Goal: Information Seeking & Learning: Learn about a topic

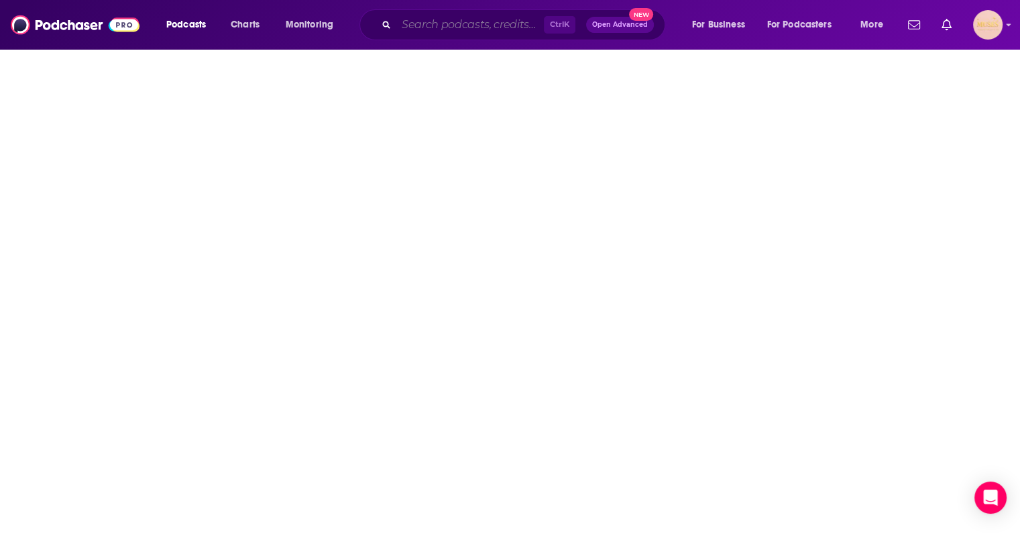
click at [470, 24] on input "Search podcasts, credits, & more..." at bounding box center [470, 24] width 148 height 21
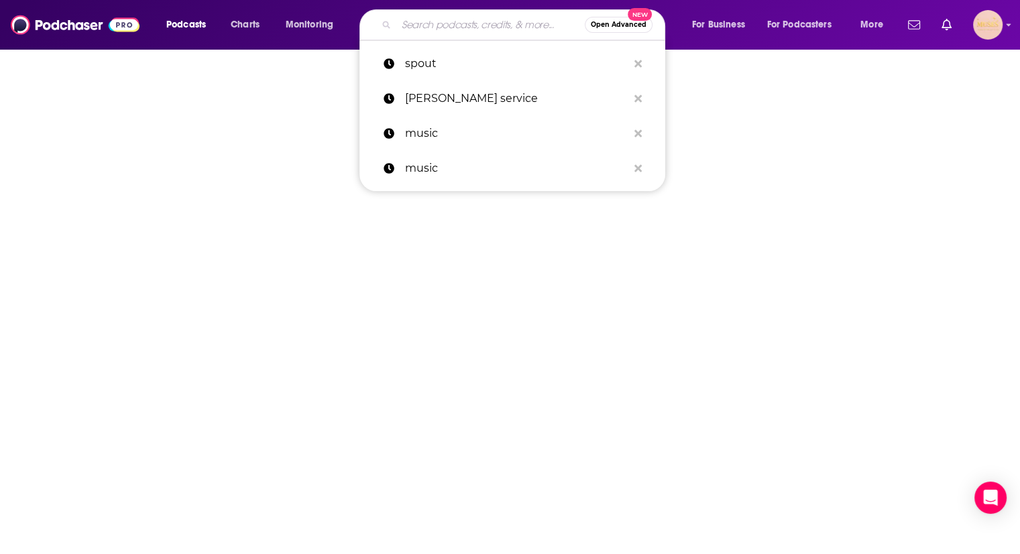
click at [469, 23] on input "Search podcasts, credits, & more..." at bounding box center [490, 24] width 188 height 21
click at [455, 131] on p "music" at bounding box center [516, 133] width 223 height 35
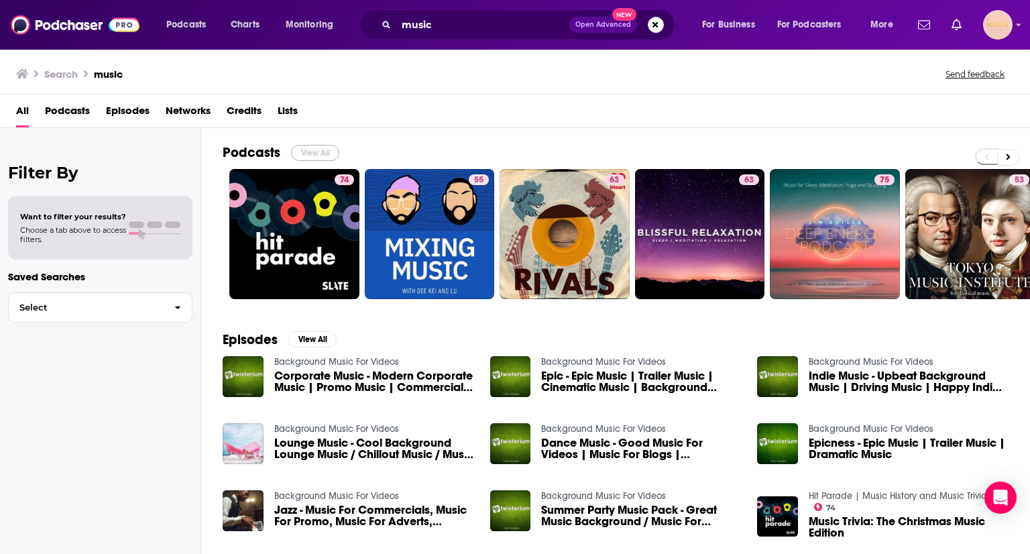
click at [327, 149] on button "View All" at bounding box center [315, 153] width 48 height 16
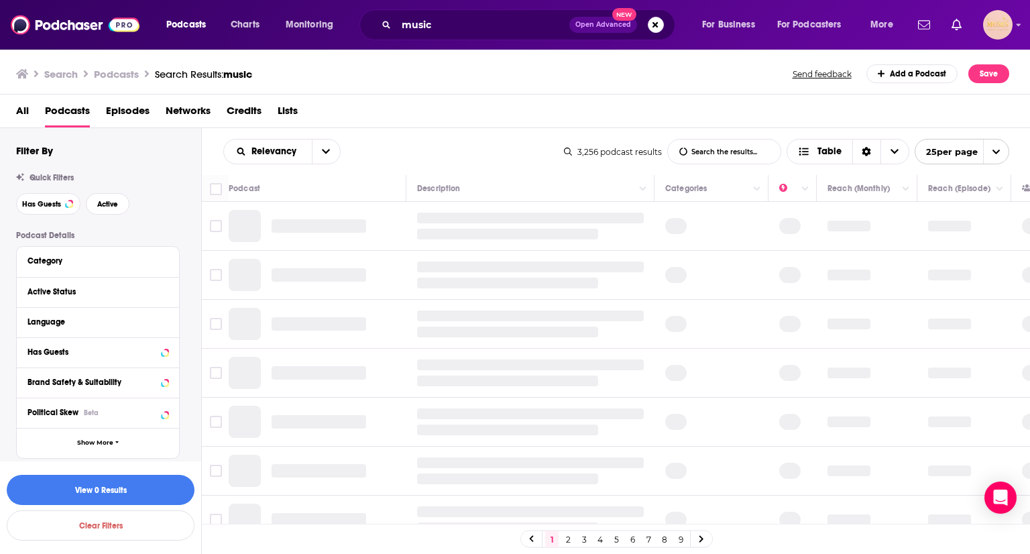
click at [327, 149] on icon "open menu" at bounding box center [326, 151] width 8 height 9
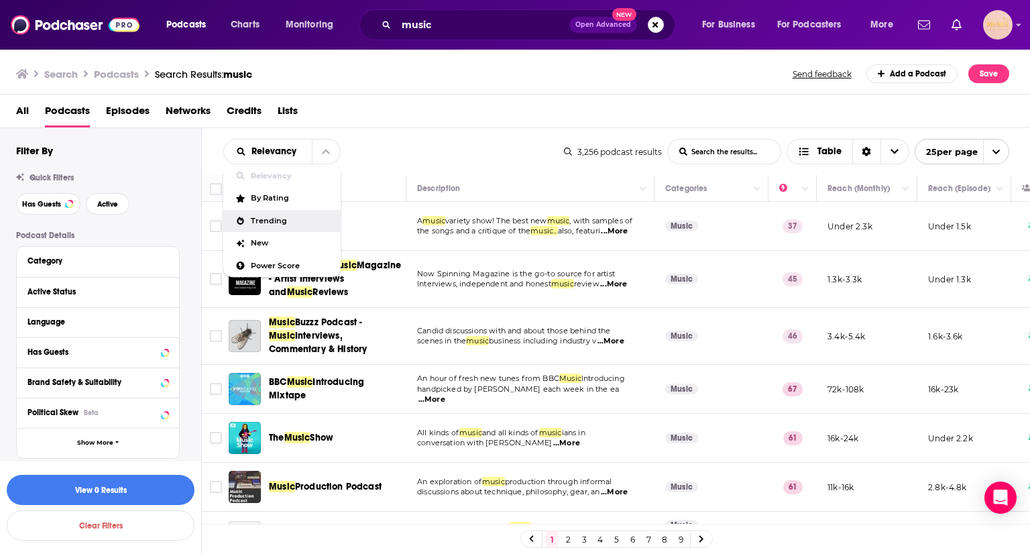
click at [290, 226] on div "Trending" at bounding box center [281, 221] width 117 height 23
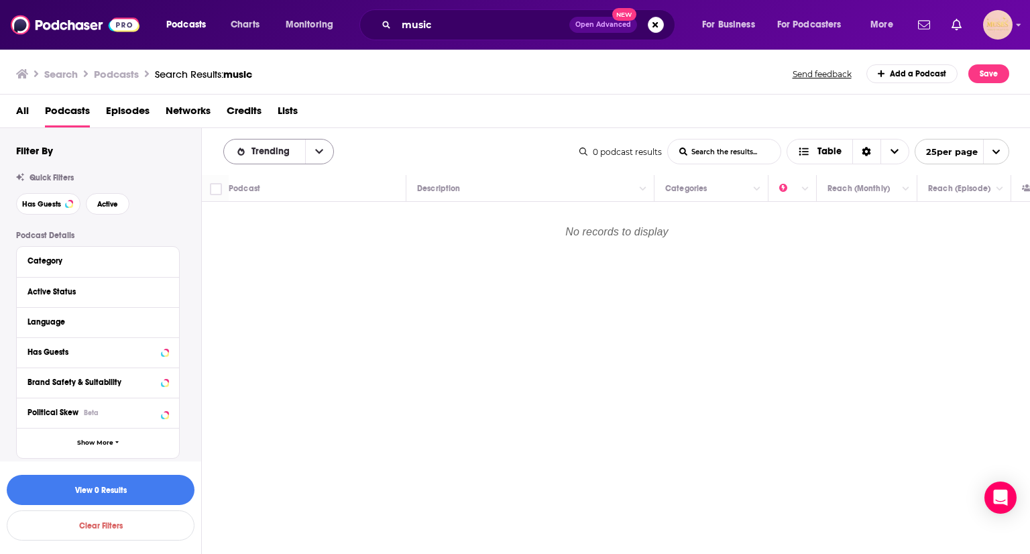
click at [316, 145] on button "open menu" at bounding box center [319, 151] width 28 height 24
click at [287, 176] on span "Relevancy" at bounding box center [287, 175] width 72 height 7
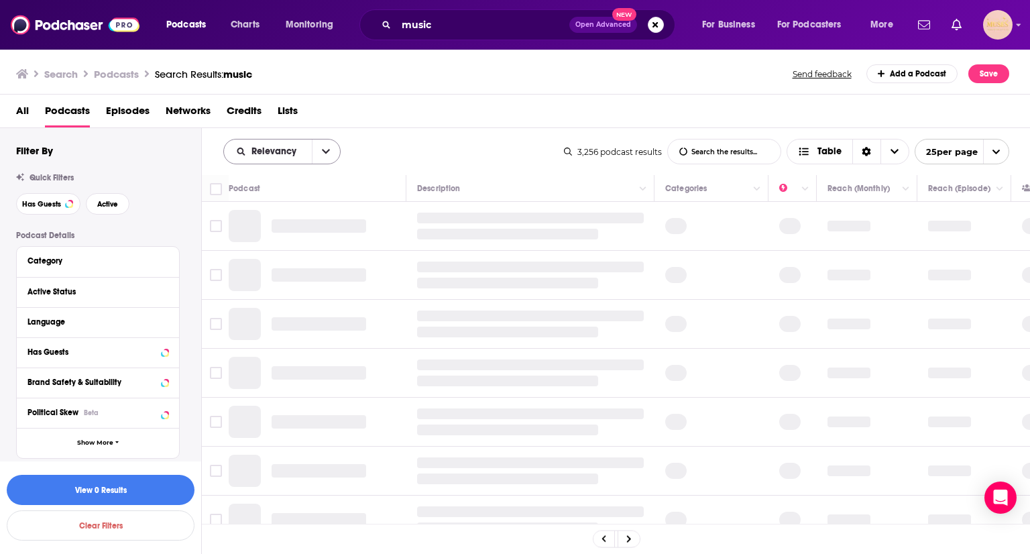
click at [309, 156] on div "Relevancy" at bounding box center [281, 151] width 117 height 25
click at [322, 156] on button "open menu" at bounding box center [326, 151] width 28 height 24
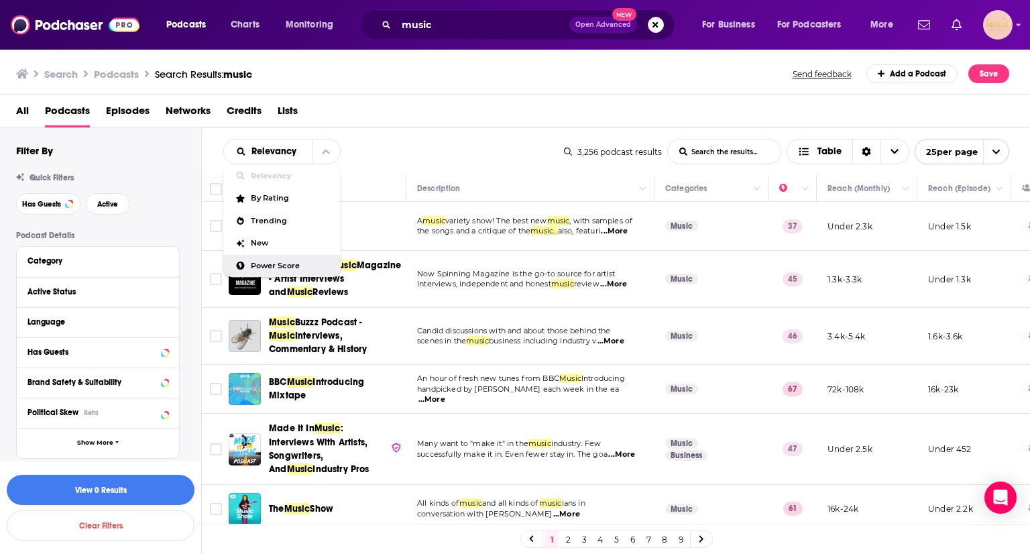
click at [278, 258] on div "Power Score" at bounding box center [281, 266] width 117 height 23
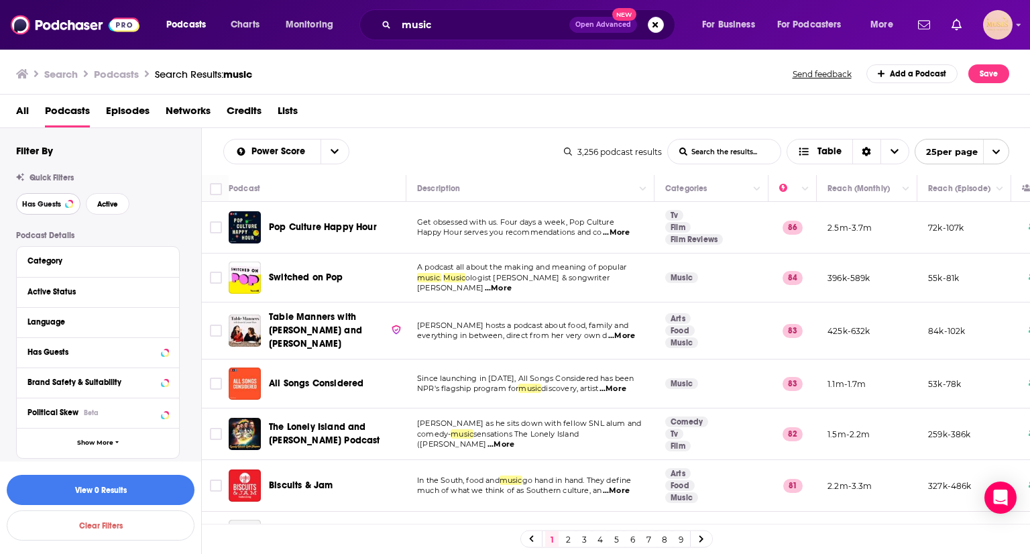
drag, startPoint x: 29, startPoint y: 204, endPoint x: 81, endPoint y: 204, distance: 52.3
click at [29, 204] on span "Has Guests" at bounding box center [41, 203] width 39 height 7
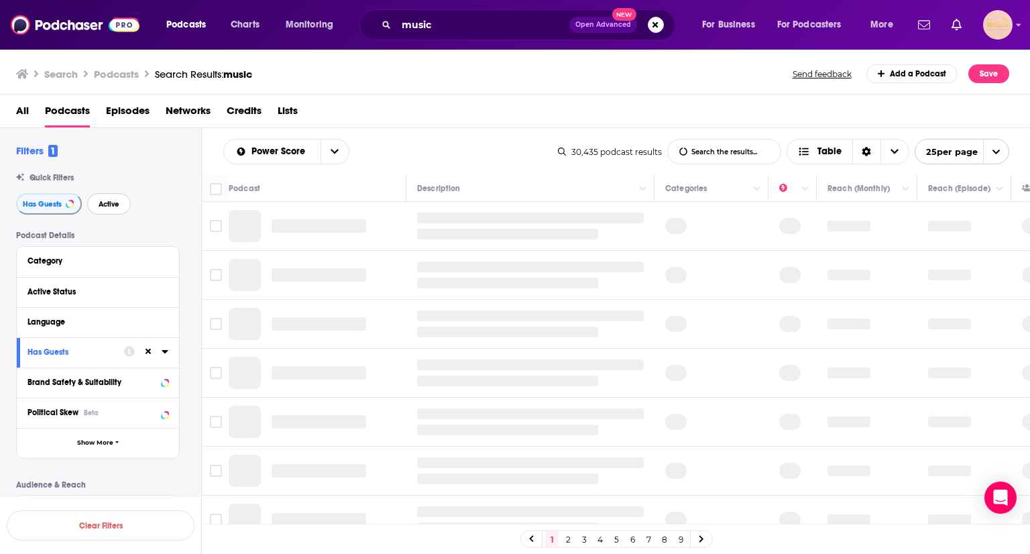
click at [104, 204] on span "Active" at bounding box center [109, 203] width 21 height 7
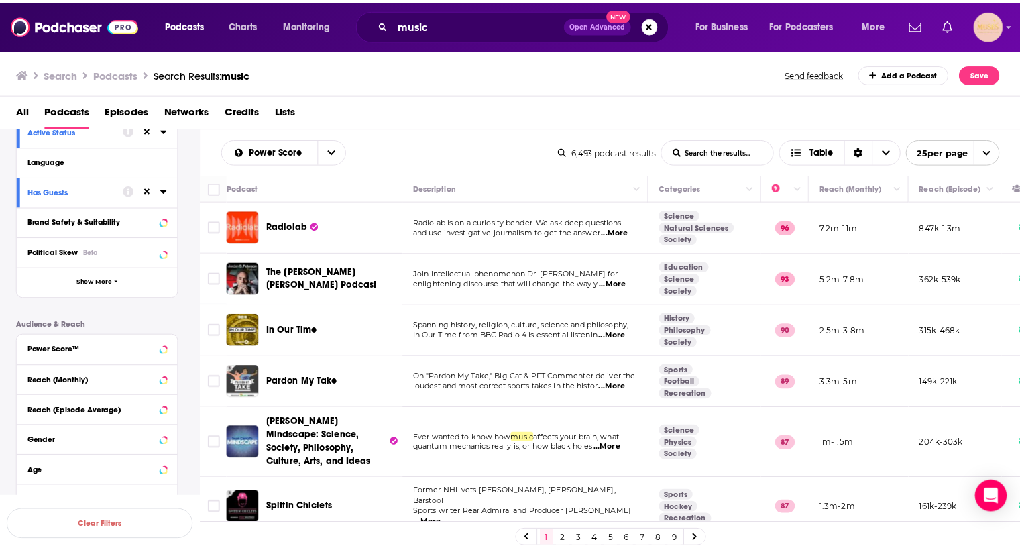
scroll to position [161, 0]
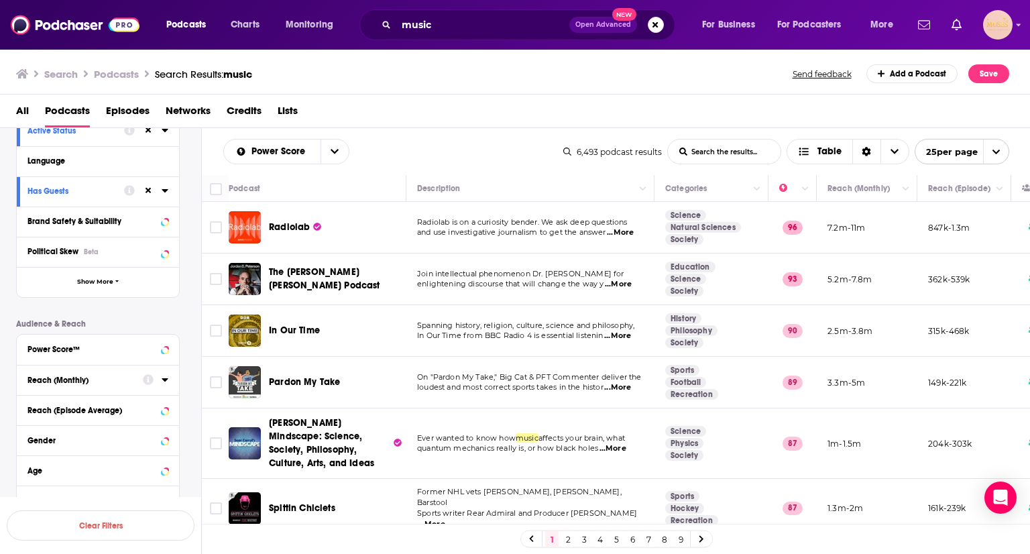
click at [48, 384] on div "Reach (Monthly)" at bounding box center [80, 379] width 107 height 9
click at [316, 73] on div "Search Podcasts Search Results: music Send feedback Add a Podcast Save" at bounding box center [512, 73] width 993 height 19
click at [121, 72] on h3 "Podcasts" at bounding box center [116, 74] width 45 height 13
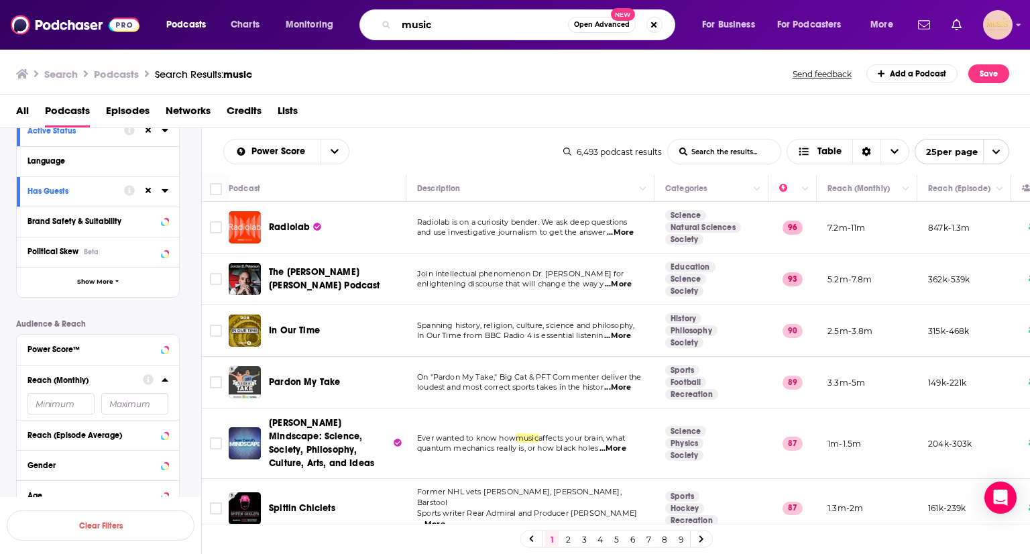
drag, startPoint x: 457, startPoint y: 22, endPoint x: 302, endPoint y: 33, distance: 155.2
click at [302, 33] on div "Podcasts Charts Monitoring music Open Advanced New For Business For Podcasters …" at bounding box center [531, 24] width 749 height 31
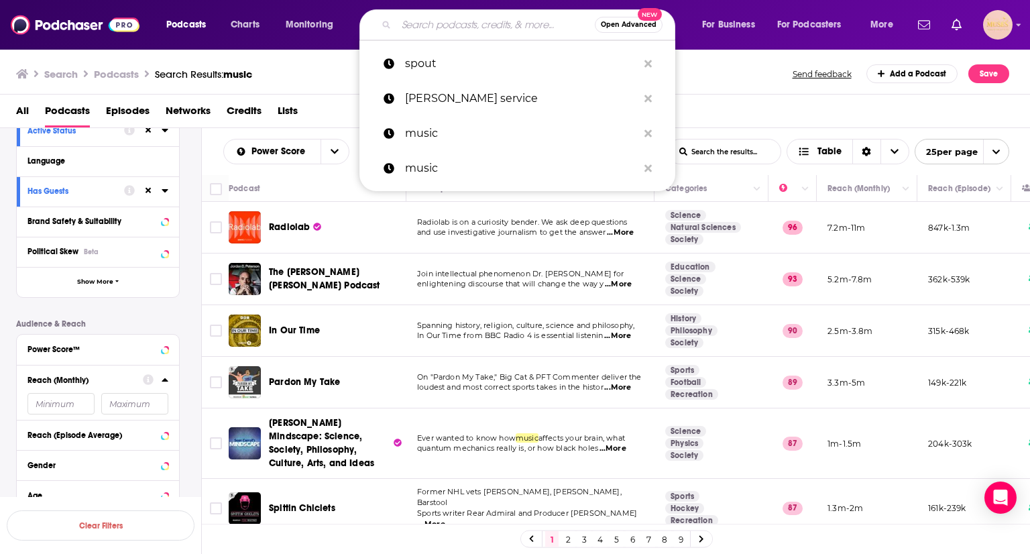
click at [21, 76] on icon at bounding box center [22, 73] width 12 height 9
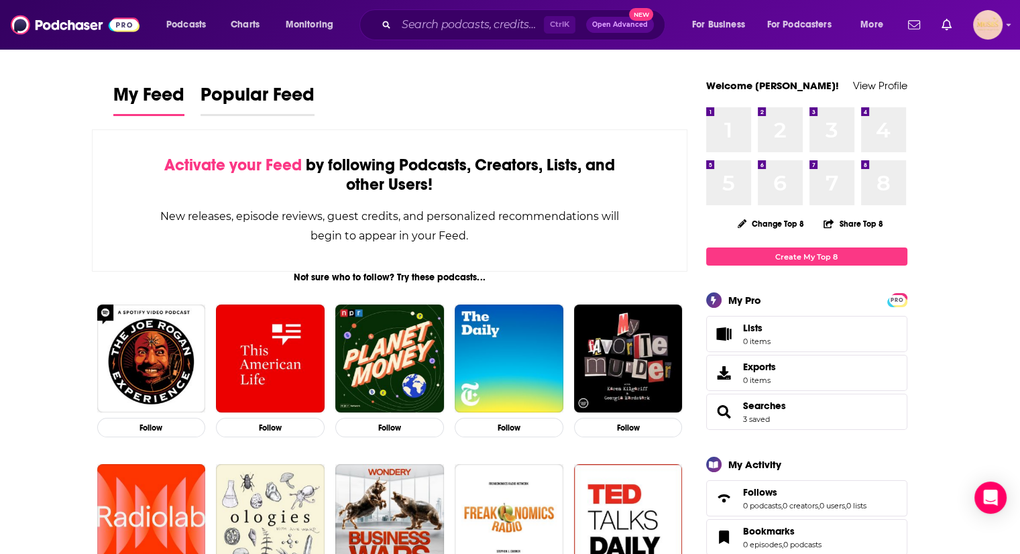
click at [246, 97] on span "Popular Feed" at bounding box center [257, 98] width 114 height 31
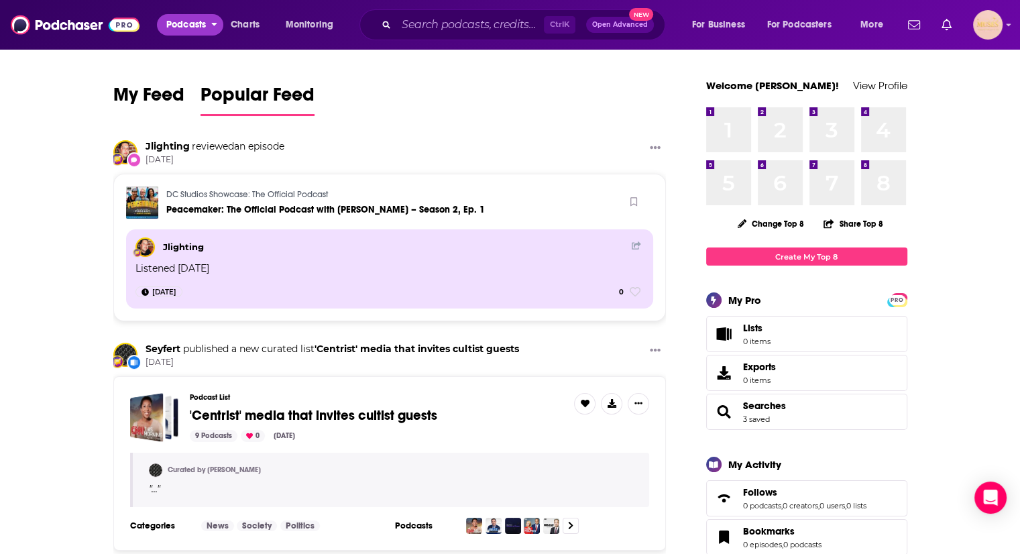
click at [193, 19] on span "Podcasts" at bounding box center [186, 24] width 40 height 19
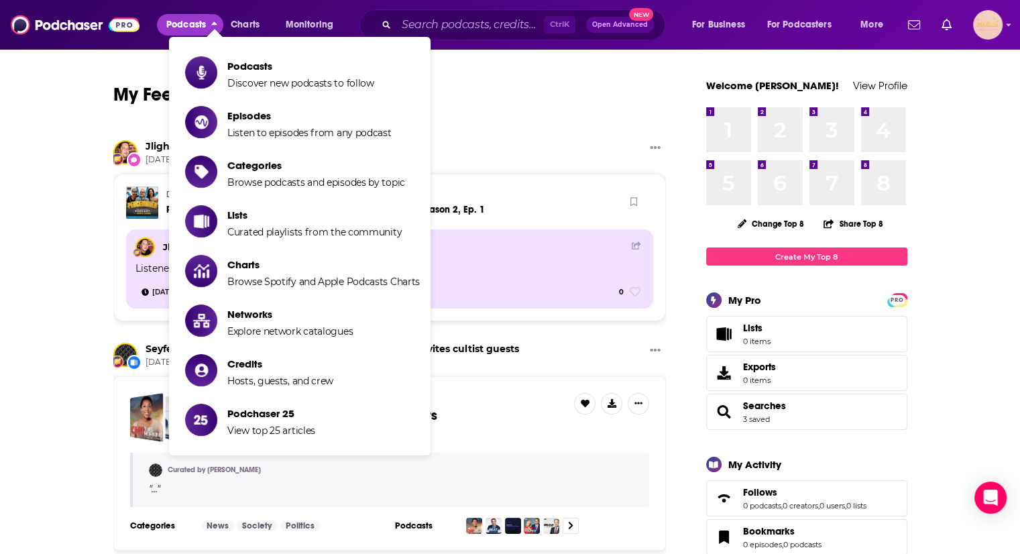
click at [187, 21] on span "Podcasts" at bounding box center [186, 24] width 40 height 19
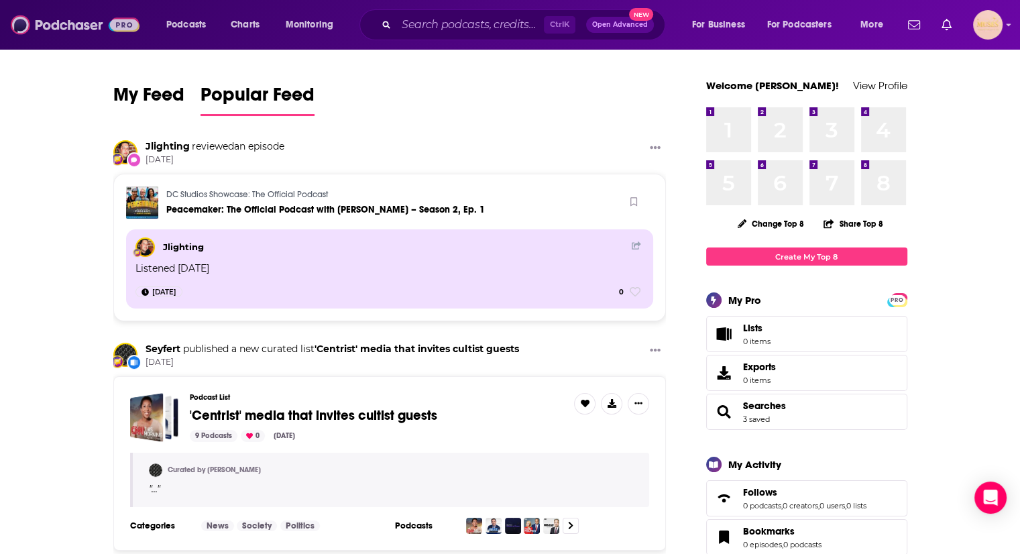
click at [67, 27] on img at bounding box center [75, 24] width 129 height 25
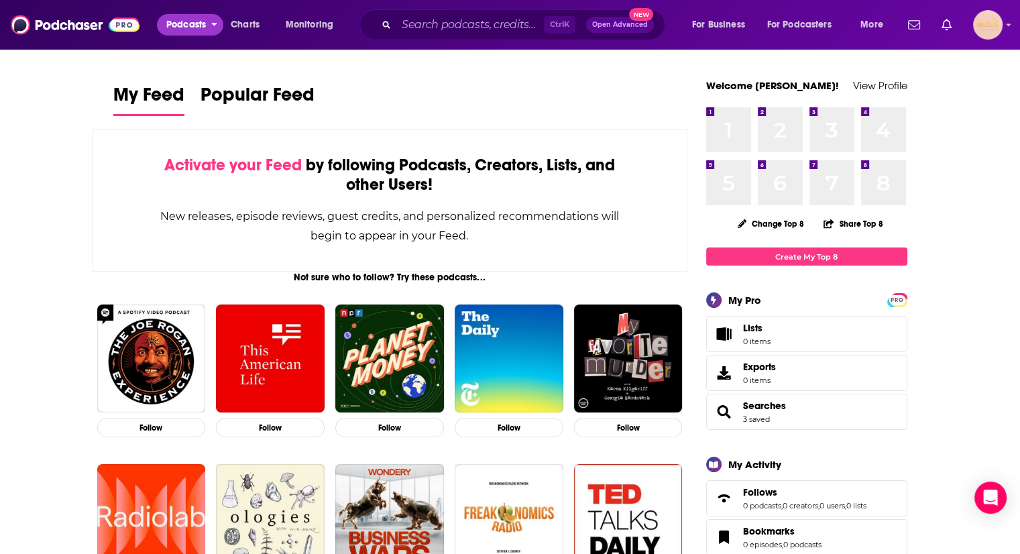
click at [167, 34] on span "Podcasts" at bounding box center [186, 24] width 40 height 19
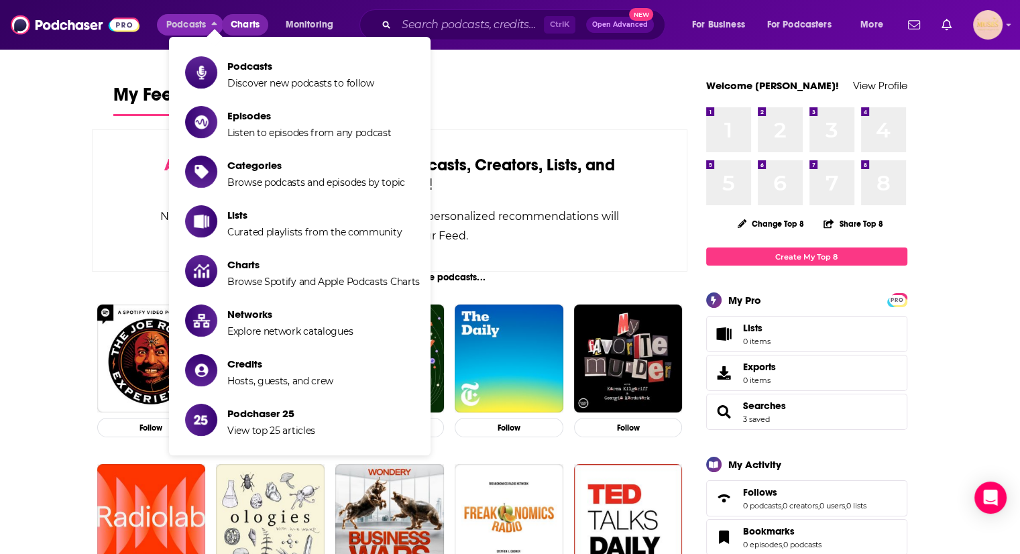
click at [245, 19] on span "Charts" at bounding box center [245, 24] width 29 height 19
